Goal: Task Accomplishment & Management: Manage account settings

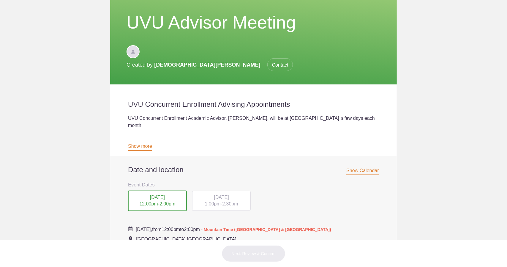
scroll to position [59, 0]
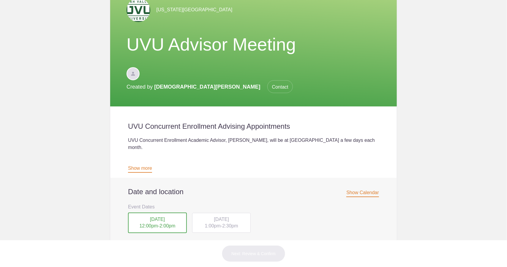
drag, startPoint x: 193, startPoint y: 182, endPoint x: 205, endPoint y: 205, distance: 26.1
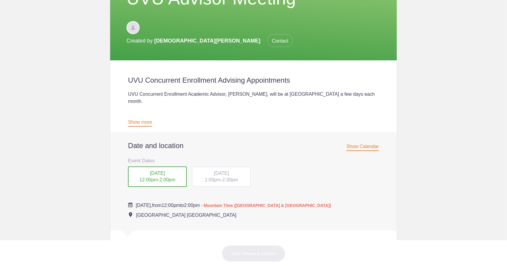
scroll to position [119, 0]
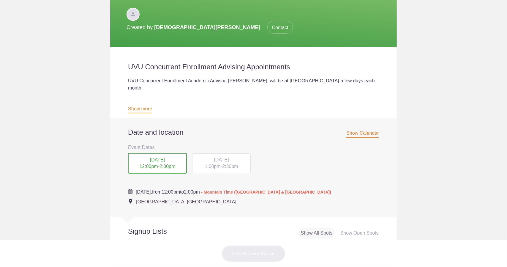
click at [216, 157] on span "[DATE]" at bounding box center [221, 159] width 15 height 5
click at [225, 157] on span "[DATE]" at bounding box center [221, 159] width 15 height 5
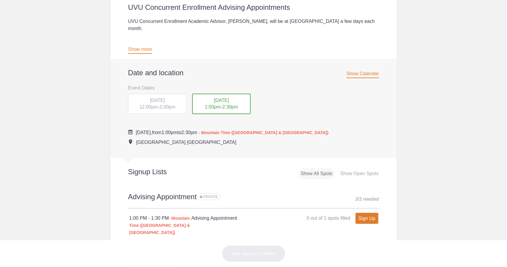
scroll to position [149, 0]
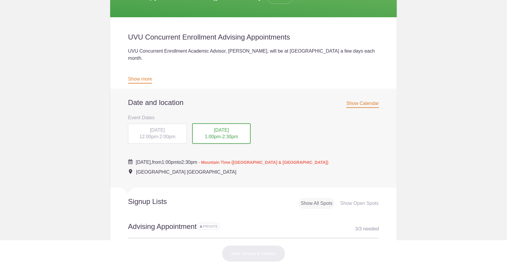
click at [161, 134] on span "2:00pm" at bounding box center [168, 136] width 16 height 5
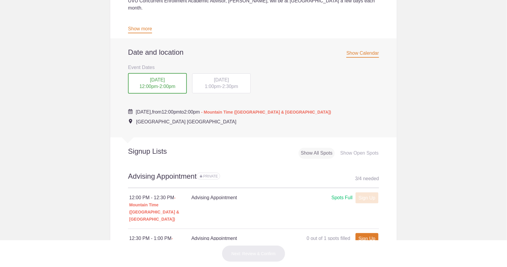
scroll to position [208, 0]
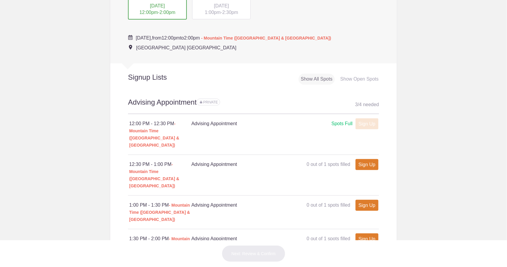
scroll to position [238, 0]
